Goal: Find specific page/section: Find specific page/section

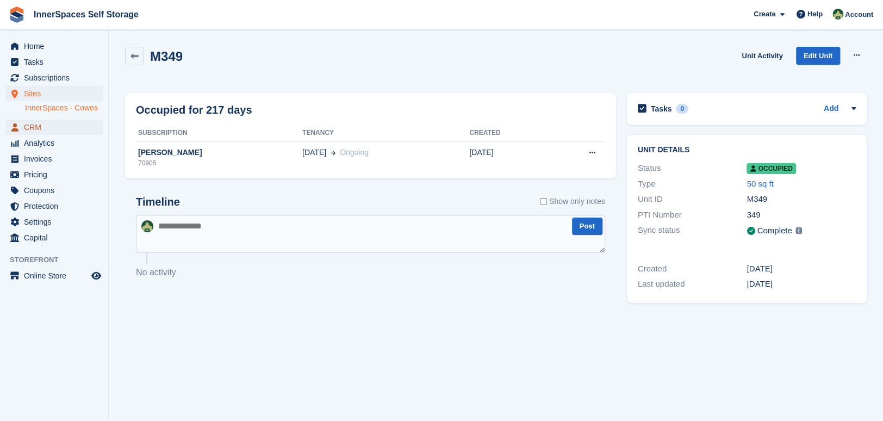
click at [42, 127] on span "CRM" at bounding box center [56, 127] width 65 height 15
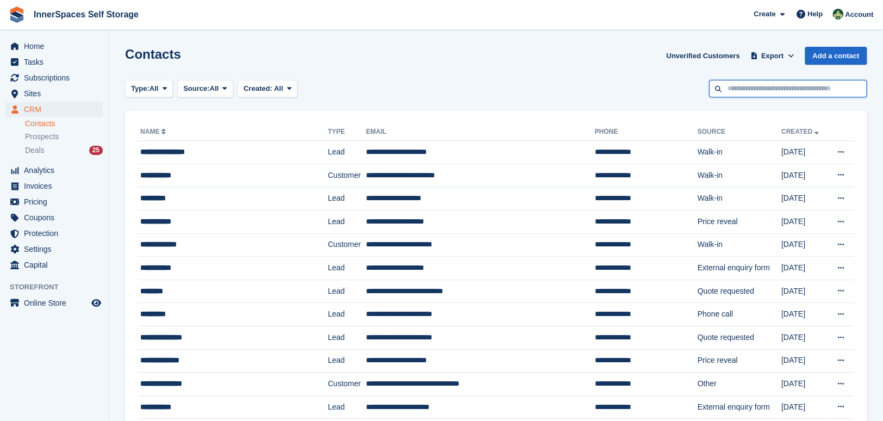
click at [766, 90] on input "text" at bounding box center [788, 89] width 158 height 18
type input "*****"
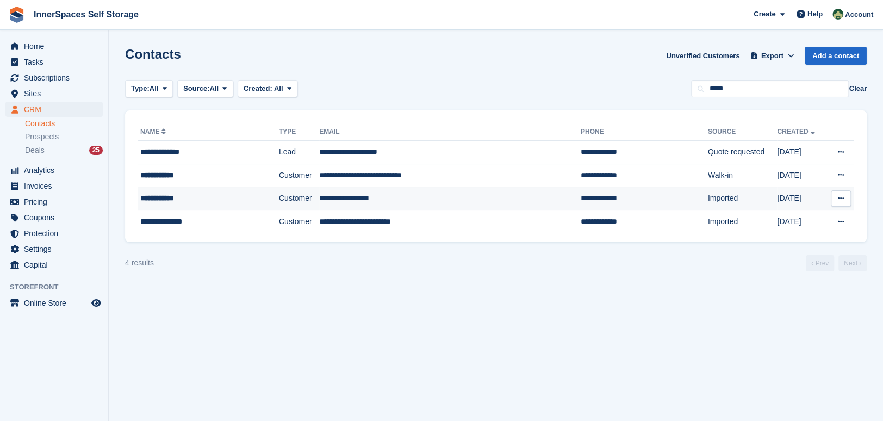
click at [214, 198] on div "**********" at bounding box center [196, 197] width 113 height 11
